Goal: Task Accomplishment & Management: Use online tool/utility

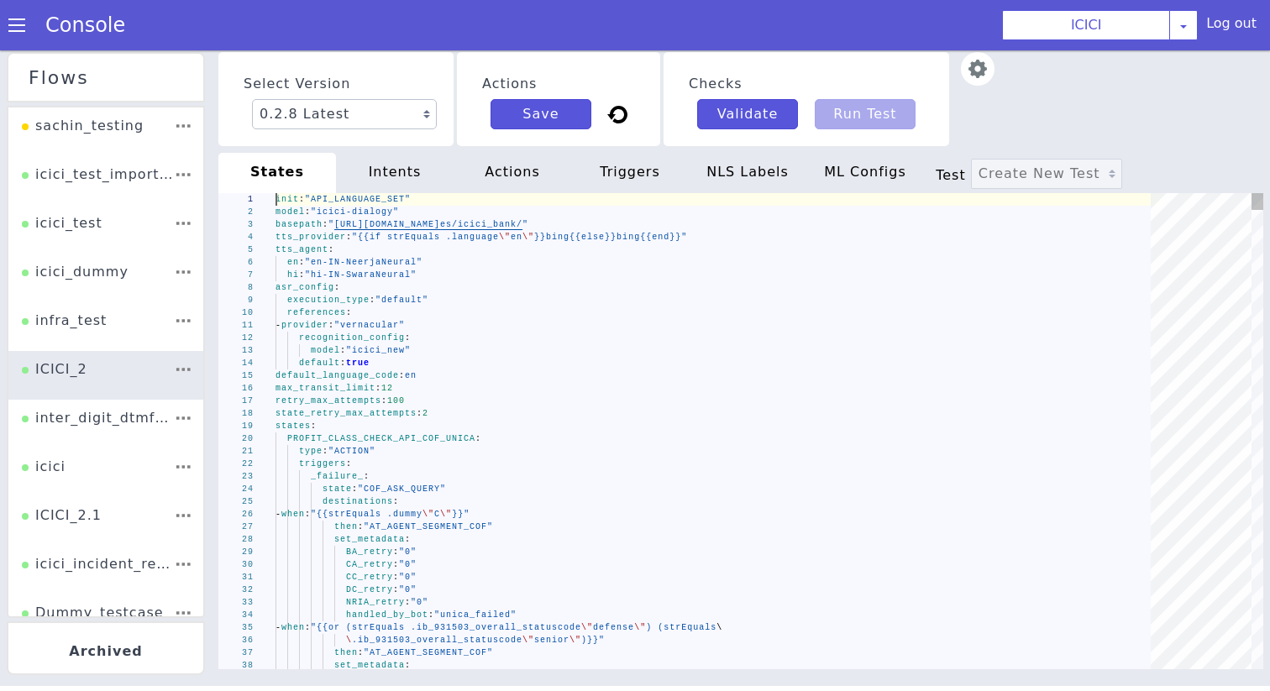
click at [449, 415] on div "state_retry_max_attempts : 2" at bounding box center [563, 431] width 332 height 832
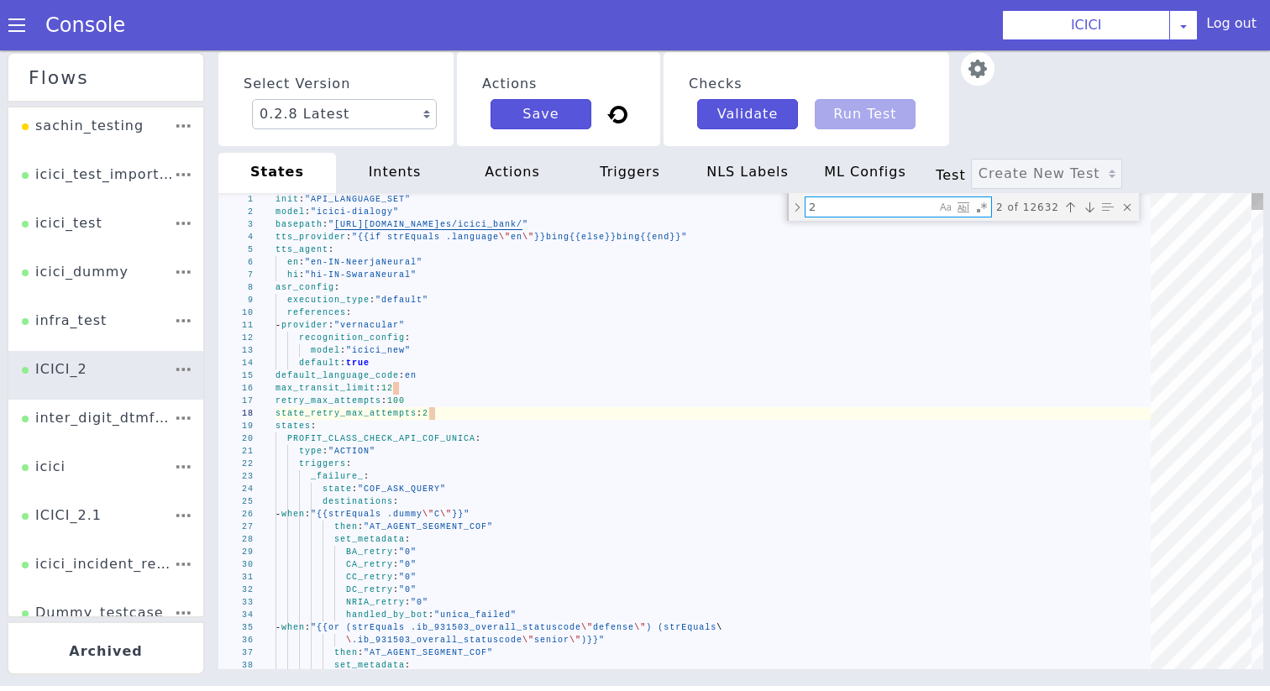
type textarea "intent: "request_new_product" - when: "{{and (strEquals .intent \"request_new_p…"
type textarea "actual_product_request_DC"
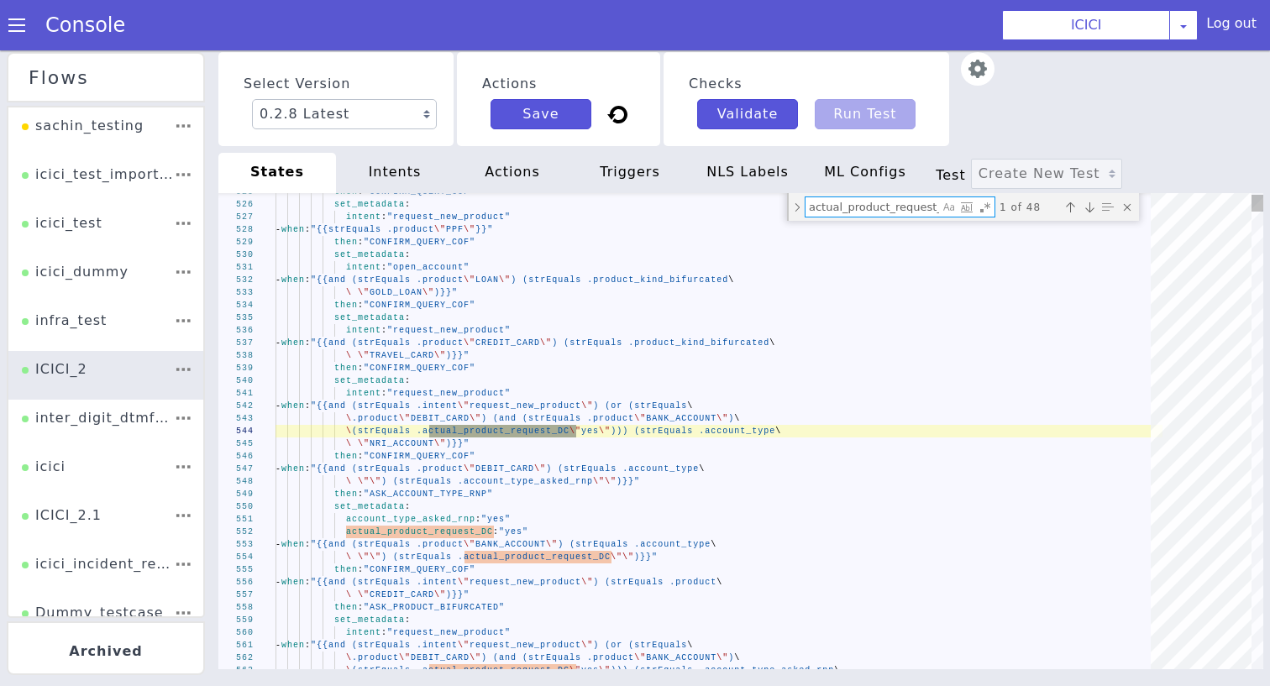
scroll to position [0, 13]
type textarea "account_type_asked_rnp: "yes" actual_product_request_DC: "yes" - when: "{{and (…"
type textarea "actual_product_request_DC:"
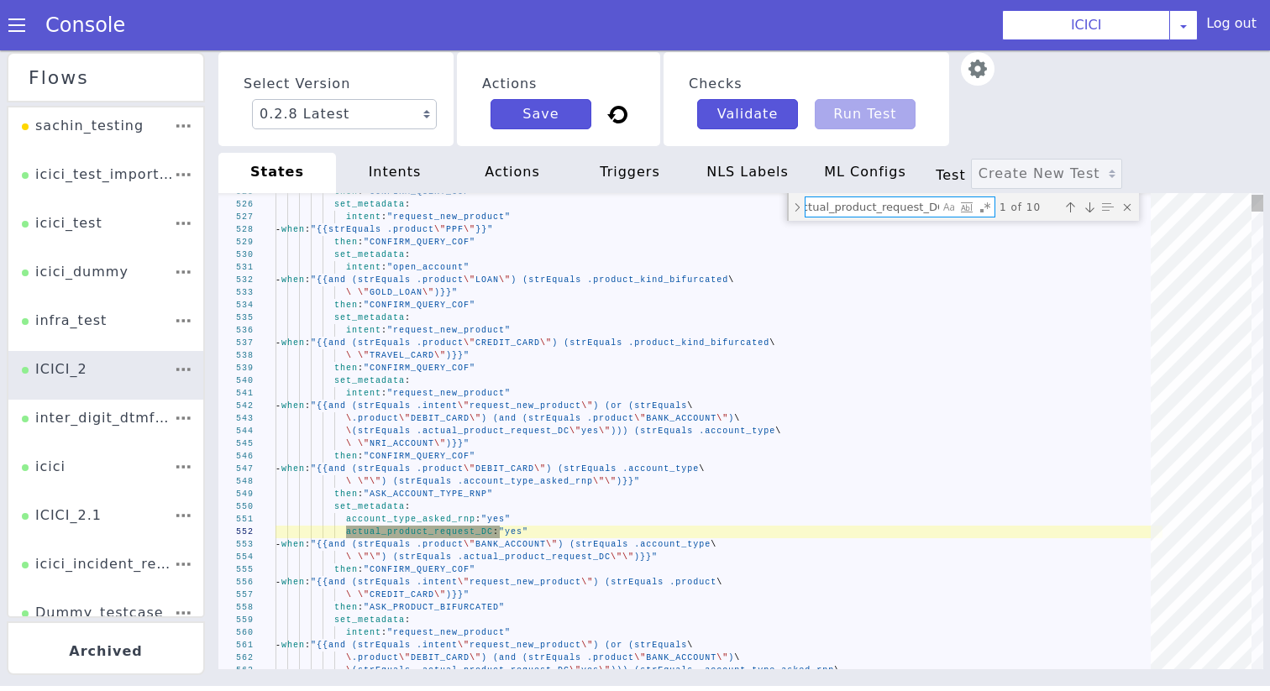
scroll to position [0, 17]
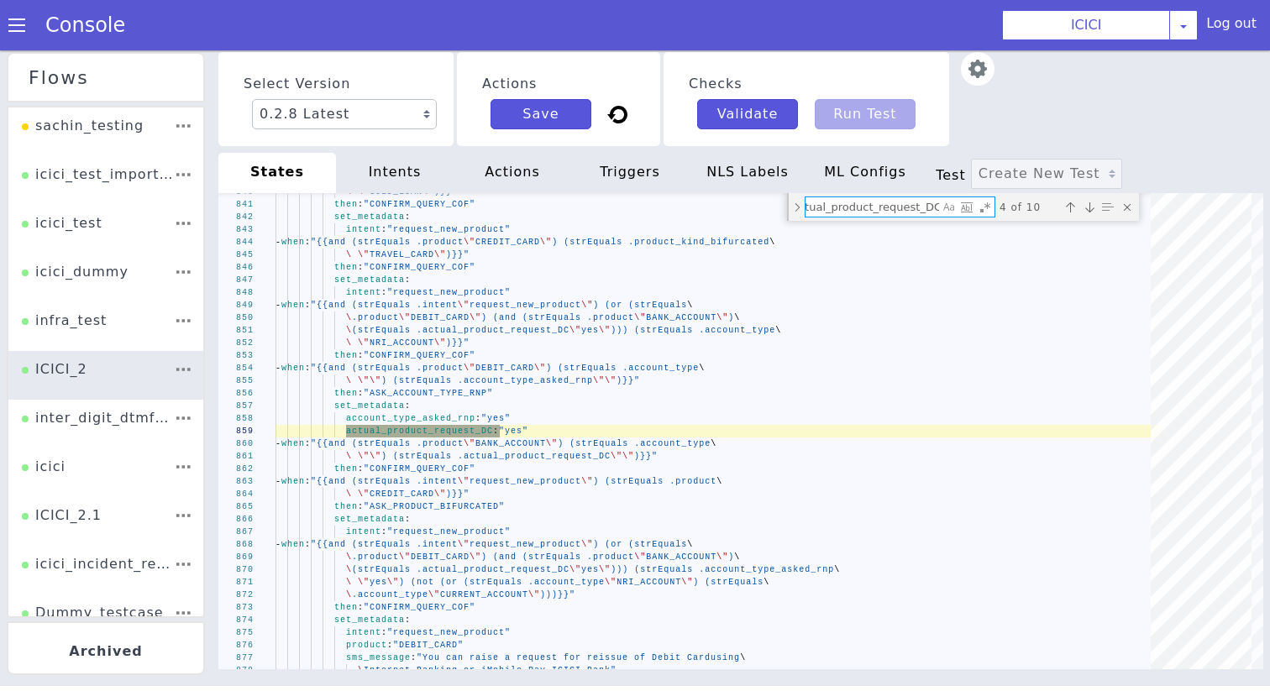
type textarea "intent: "request_new_product" - when: "{{and (strEquals .intent \"request_new_p…"
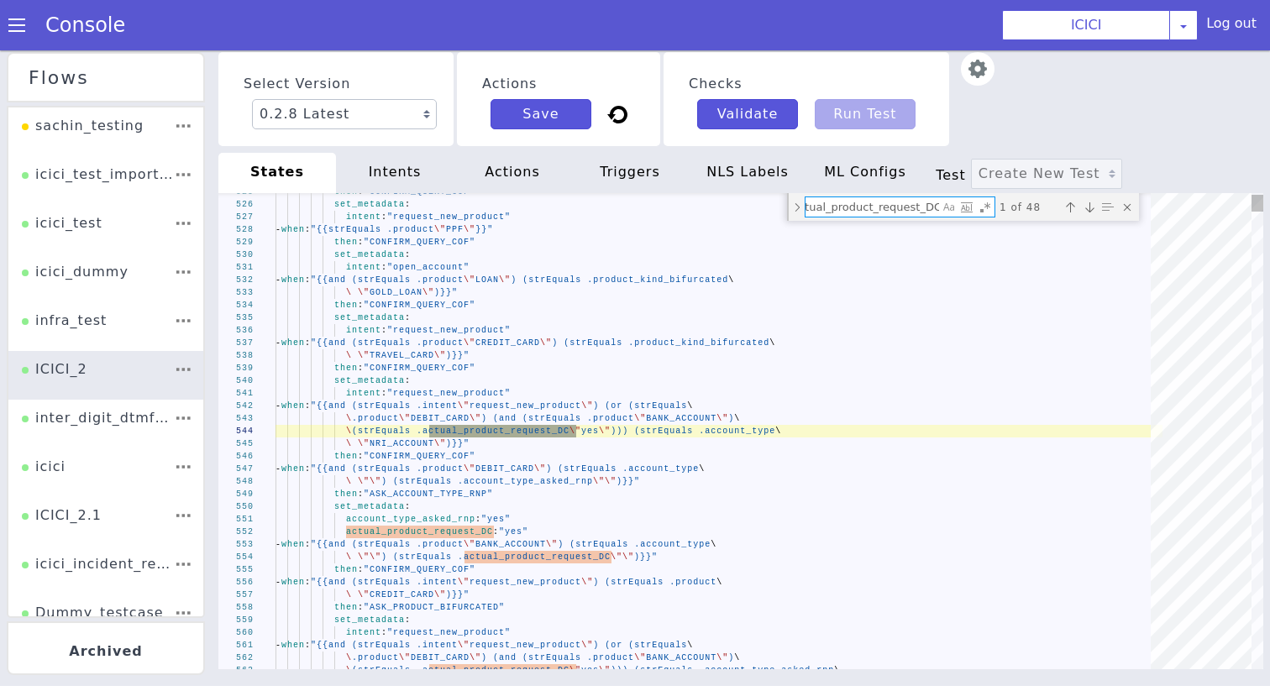
scroll to position [0, 13]
type textarea "actual_product_request_DC"
click at [903, 216] on textarea "actual_product_request_DC" at bounding box center [887, 232] width 135 height 33
click at [899, 208] on textarea "actual_product_request_DC" at bounding box center [873, 206] width 134 height 19
click at [899, 224] on textarea "actual_product_request_DC" at bounding box center [894, 243] width 135 height 39
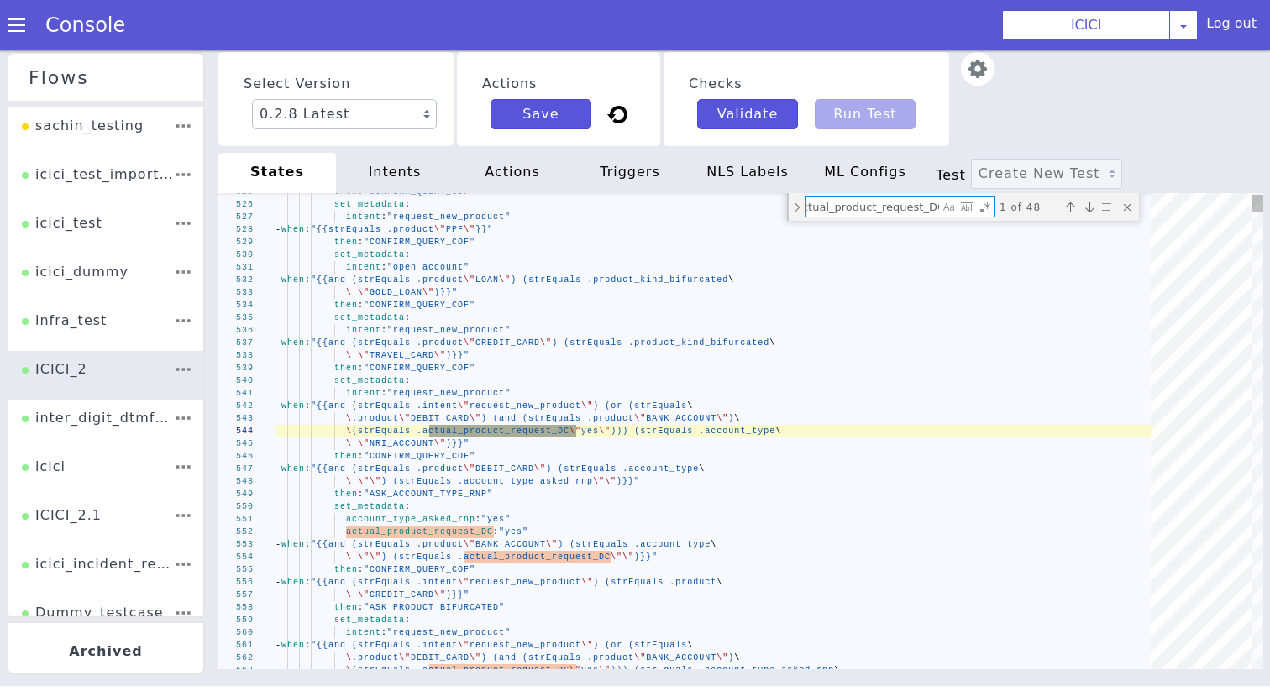
type textarea "- provider: "vernacular" recognition_config: model: "icici_new" default: true d…"
type textarea ":"
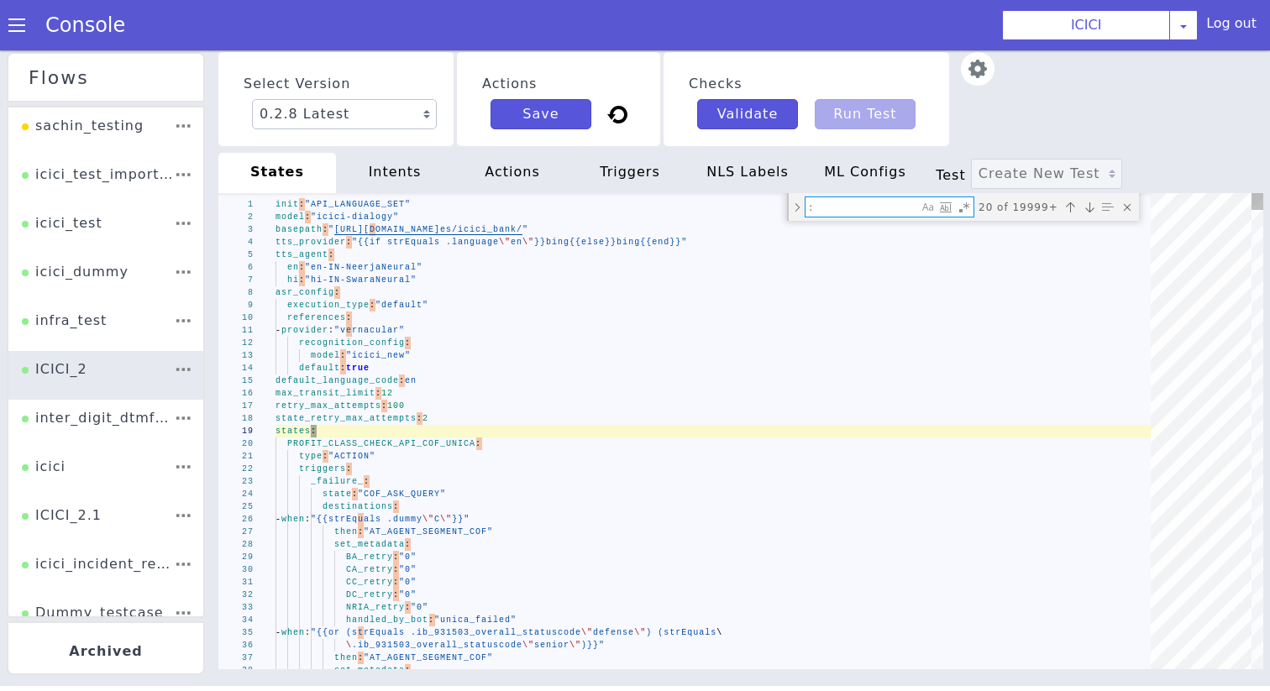
scroll to position [0, 0]
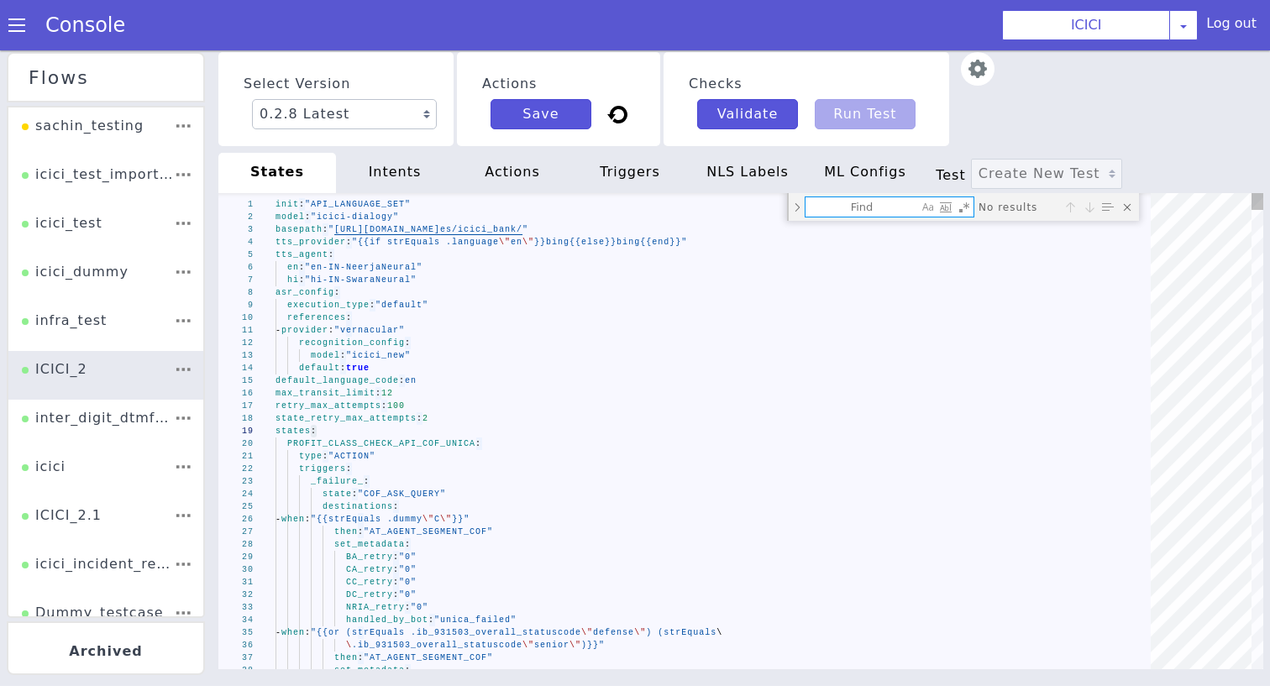
type textarea ":"
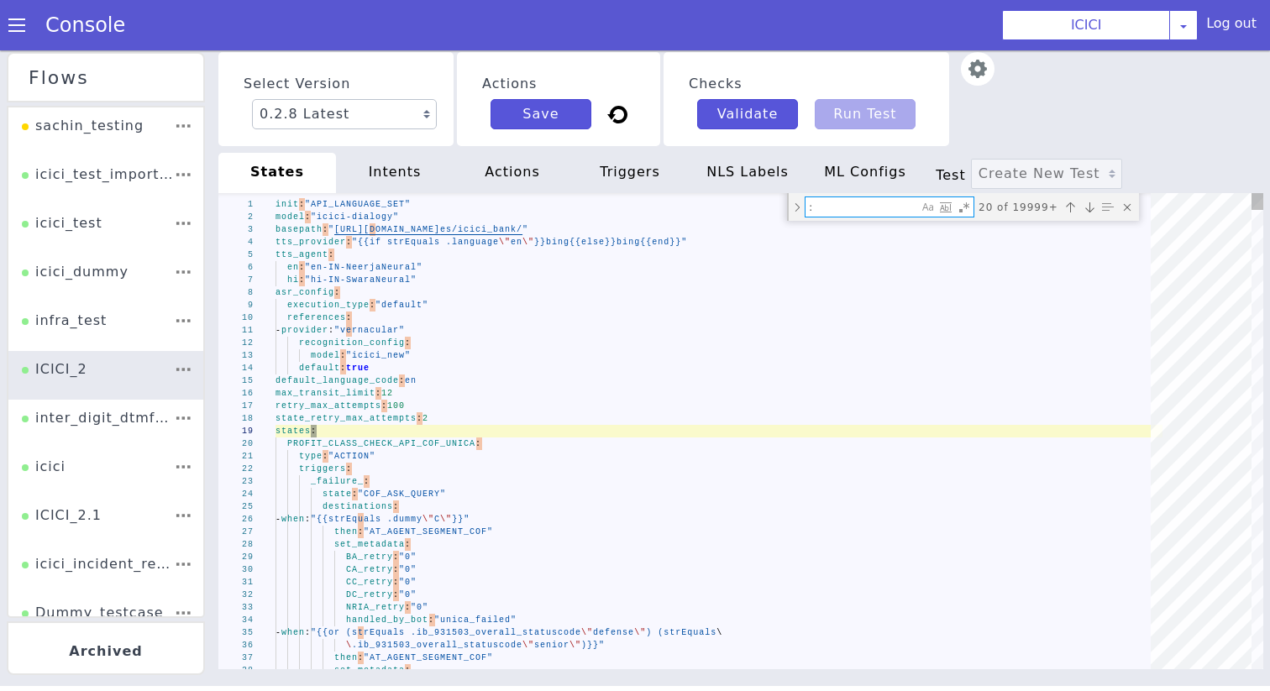
type textarea "intent: "request_new_product" - when: "{{and (strEquals .intent \"request_new_p…"
type textarea "actual_product_request_DC"
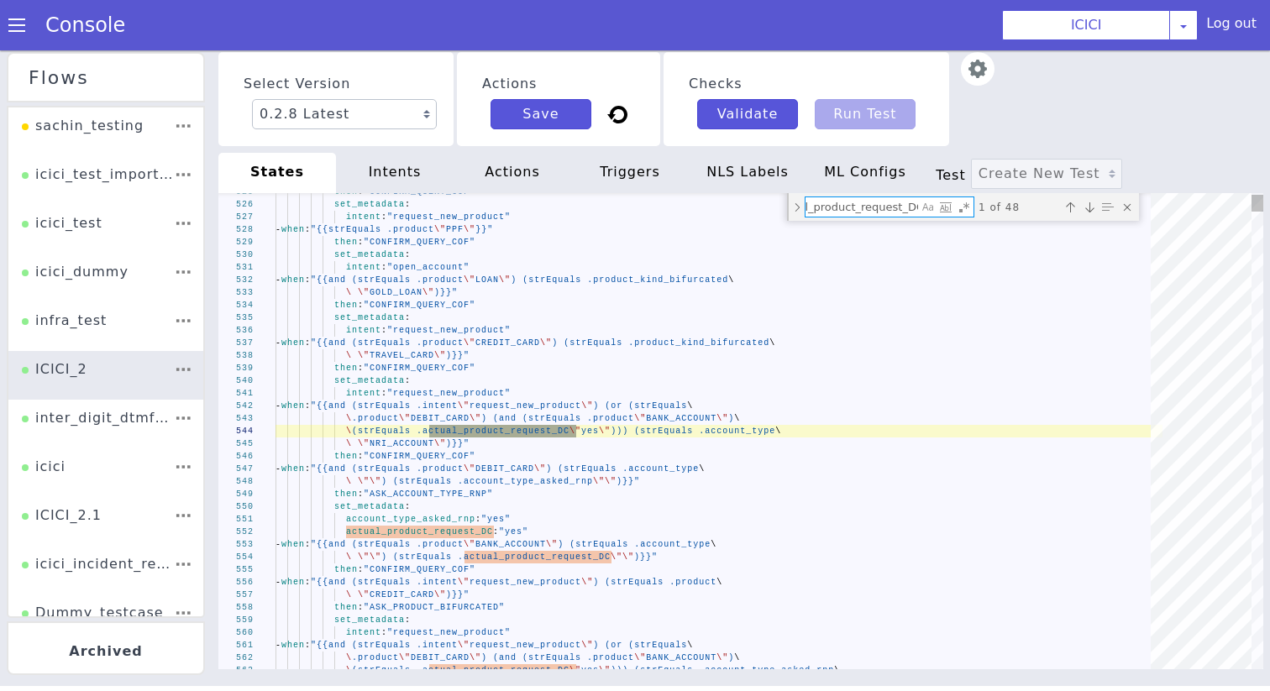
type textarea "account_type_asked_rnp: "yes" actual_product_request_DC: "yes" - when: "{{and (…"
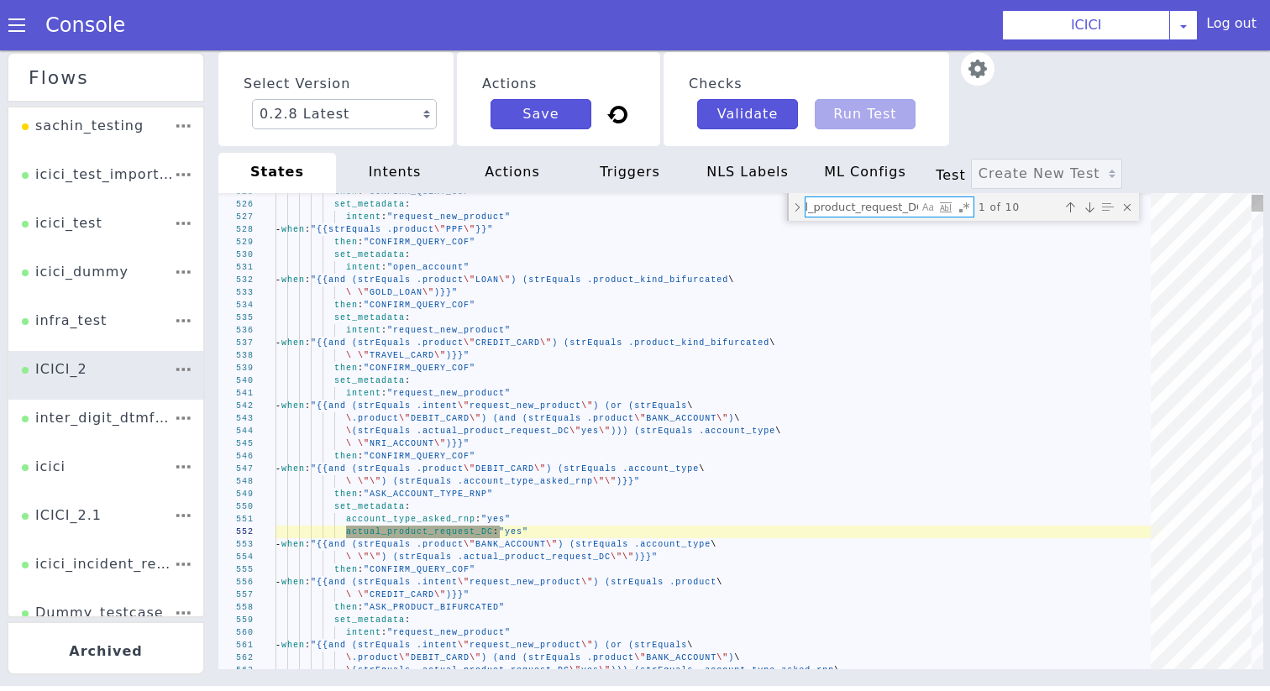
scroll to position [0, 38]
type textarea "actual_product_request_DC:"
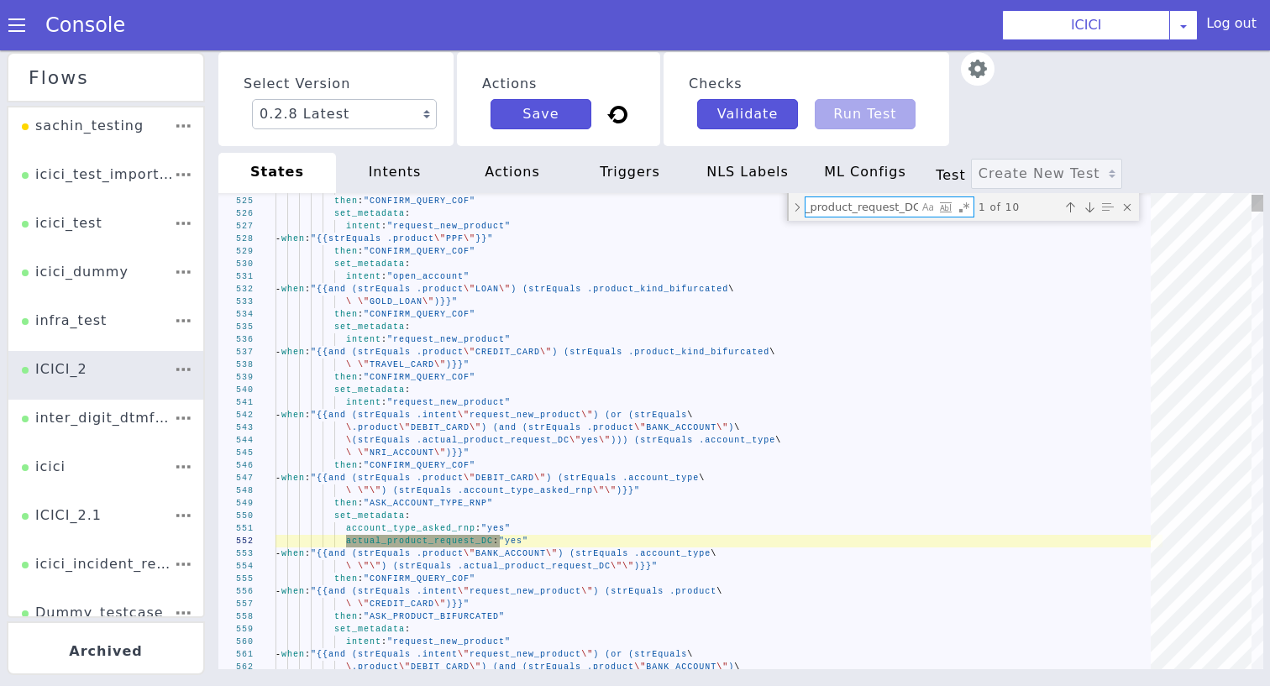
click at [878, 224] on textarea "actual_product_request_DC:" at bounding box center [883, 241] width 114 height 35
click at [878, 449] on textarea "actual_product_request_DC:" at bounding box center [879, 504] width 66 height 110
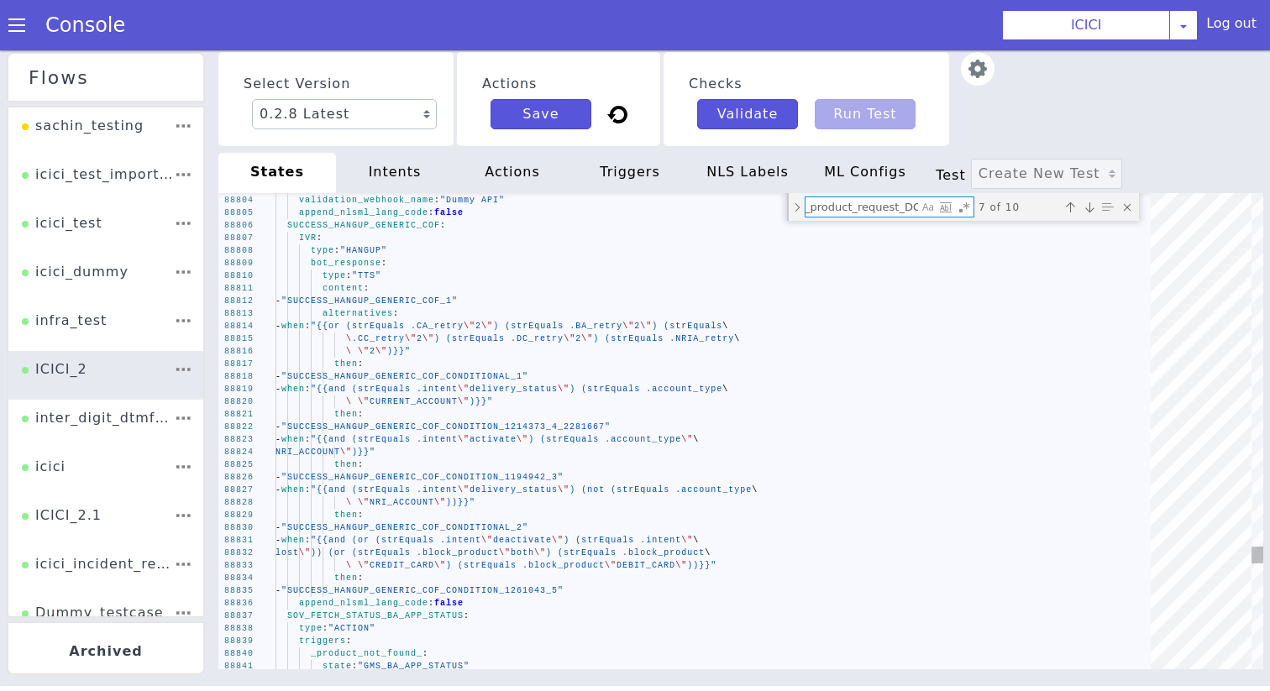
click at [1072, 200] on div "Previous match (⇧Enter)" at bounding box center [1070, 207] width 17 height 17
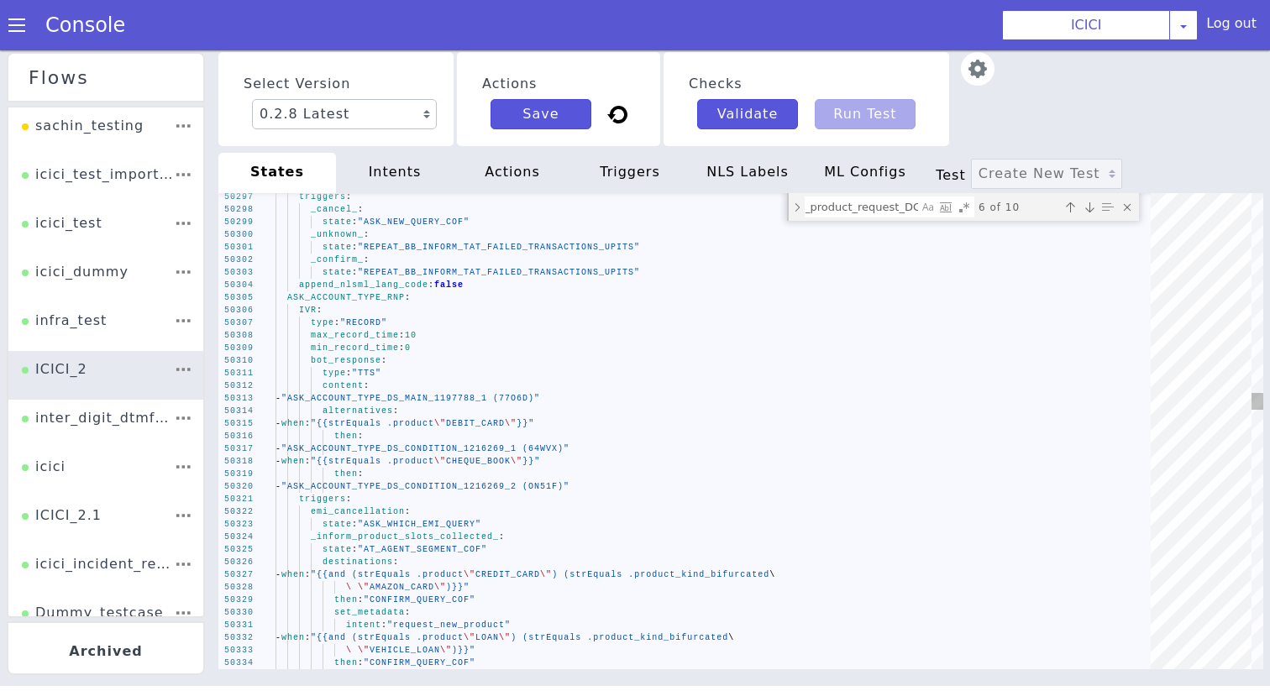
click at [908, 207] on textarea "actual_product_request_DC:" at bounding box center [862, 206] width 113 height 19
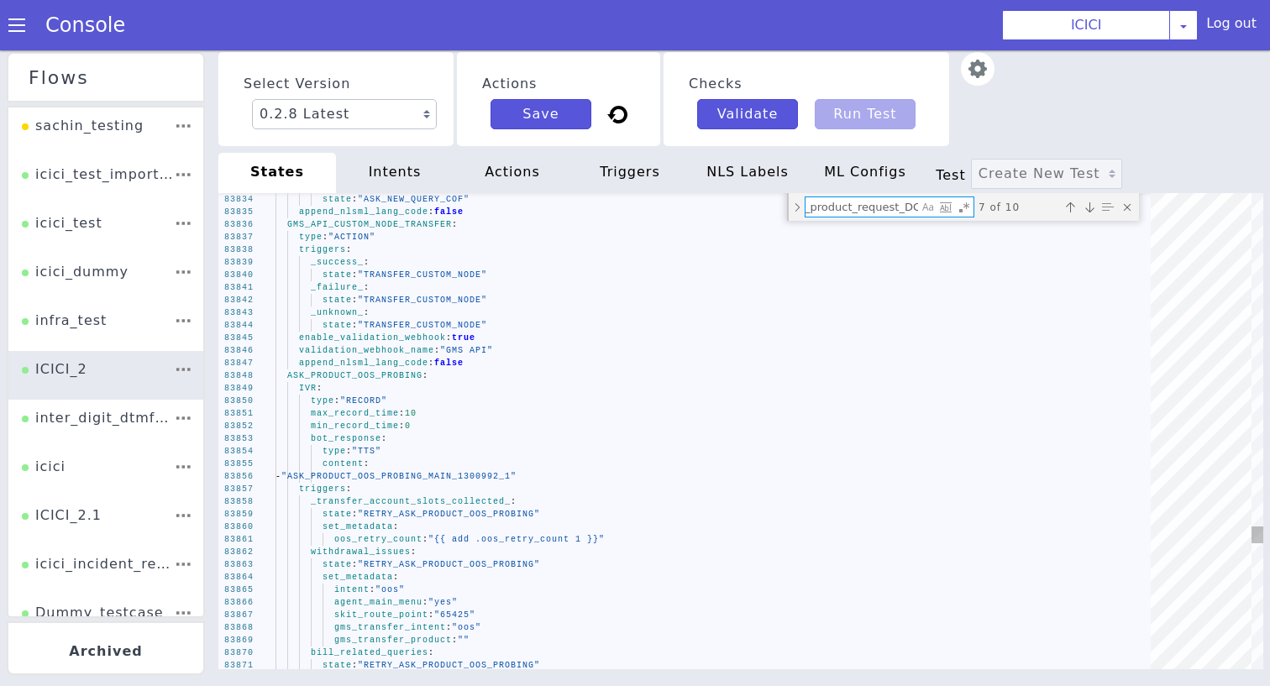
click at [570, 586] on textarea "actual_product_request_DC:" at bounding box center [516, 621] width 108 height 71
type textarea "gms_transfer_intent: "request_new_product" gms_transfer_product: "" account_typ…"
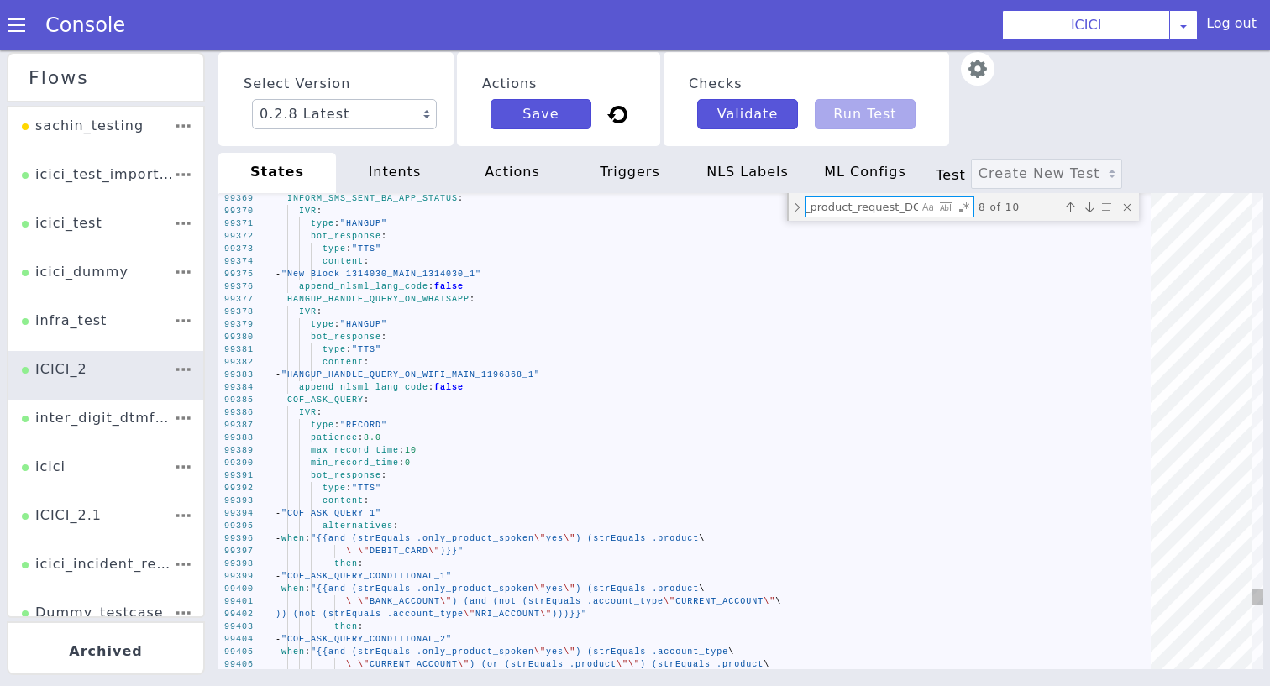
click at [764, 570] on textarea "actual_product_request_DC:" at bounding box center [742, 627] width 45 height 114
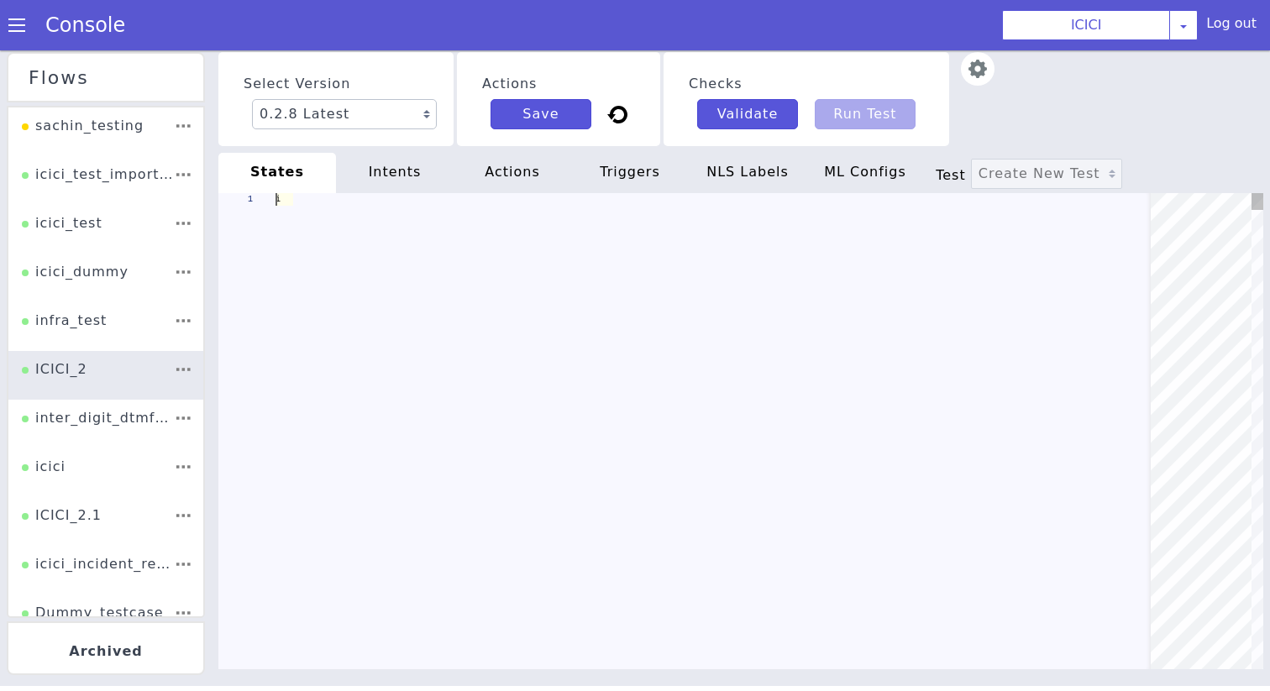
scroll to position [0, 0]
